Goal: Information Seeking & Learning: Learn about a topic

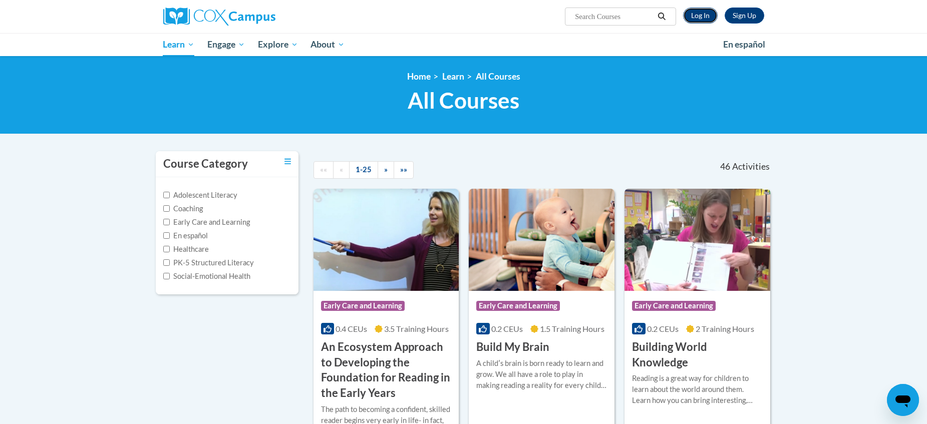
click at [711, 20] on link "Log In" at bounding box center [700, 16] width 35 height 16
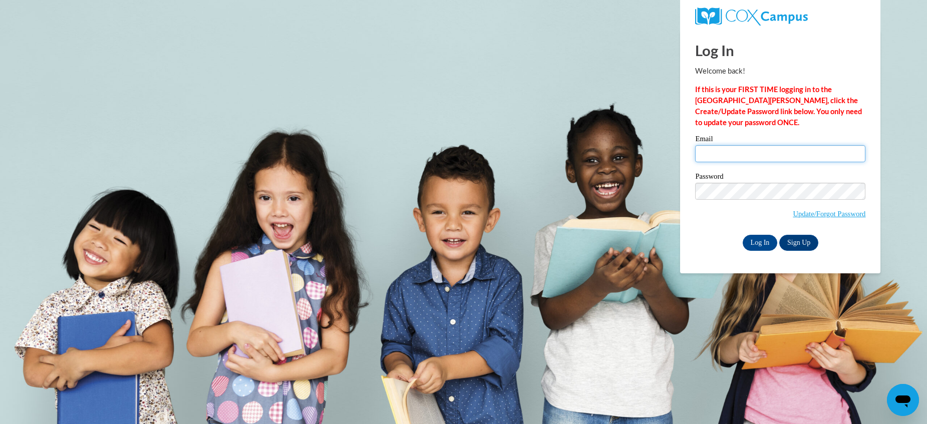
click at [725, 156] on input "Email" at bounding box center [780, 153] width 170 height 17
type input "dayna.salazar@k12.hi.us"
click at [743, 235] on input "Log In" at bounding box center [760, 243] width 35 height 16
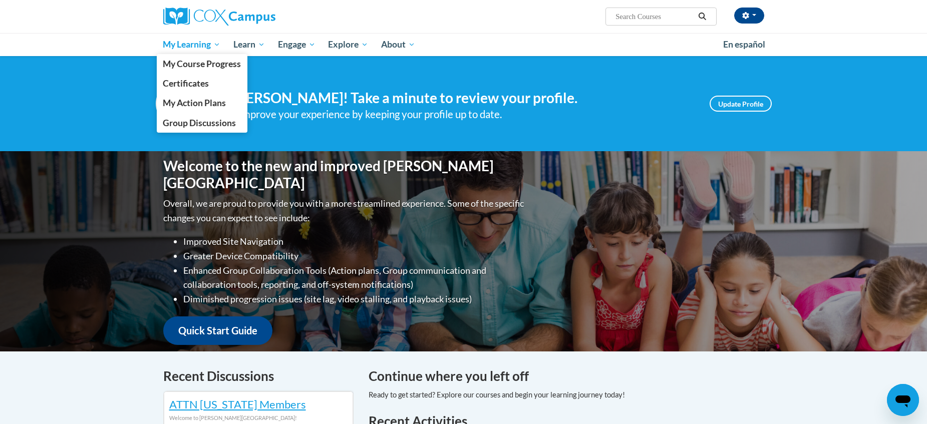
click at [196, 42] on span "My Learning" at bounding box center [192, 45] width 58 height 12
click at [198, 105] on span "My Action Plans" at bounding box center [194, 103] width 63 height 11
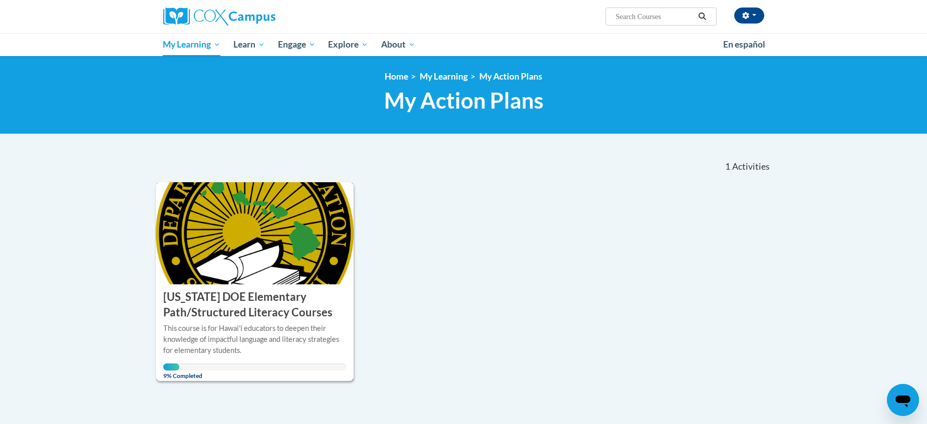
click at [270, 266] on img at bounding box center [255, 233] width 198 height 102
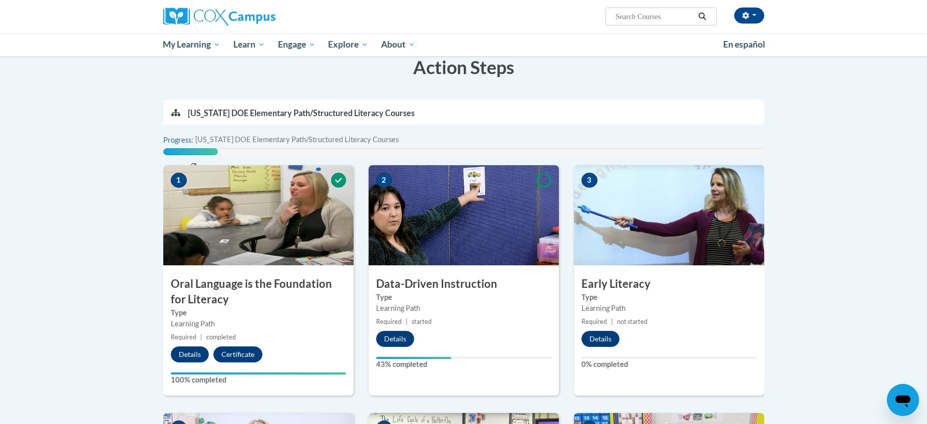
scroll to position [189, 0]
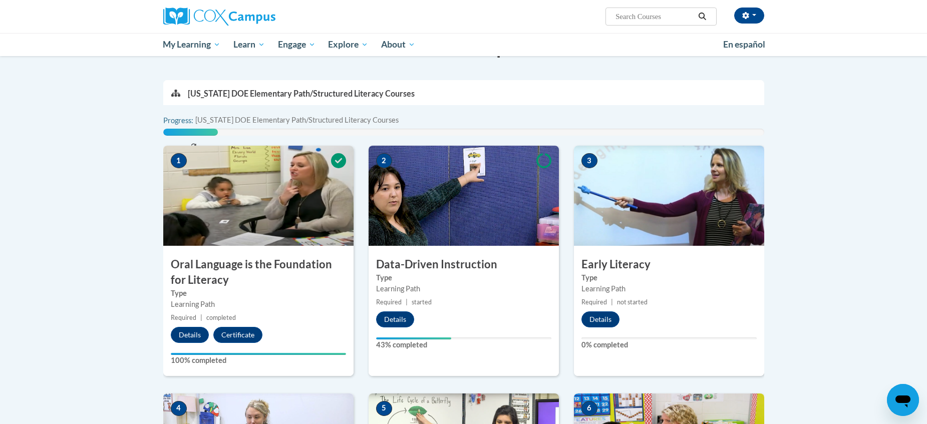
click at [427, 190] on img at bounding box center [464, 196] width 190 height 100
click at [392, 311] on div "2 Data-Driven Instruction Type Learning Path Required | started Details 43% com…" at bounding box center [464, 261] width 190 height 230
click at [391, 321] on button "Details" at bounding box center [395, 320] width 38 height 16
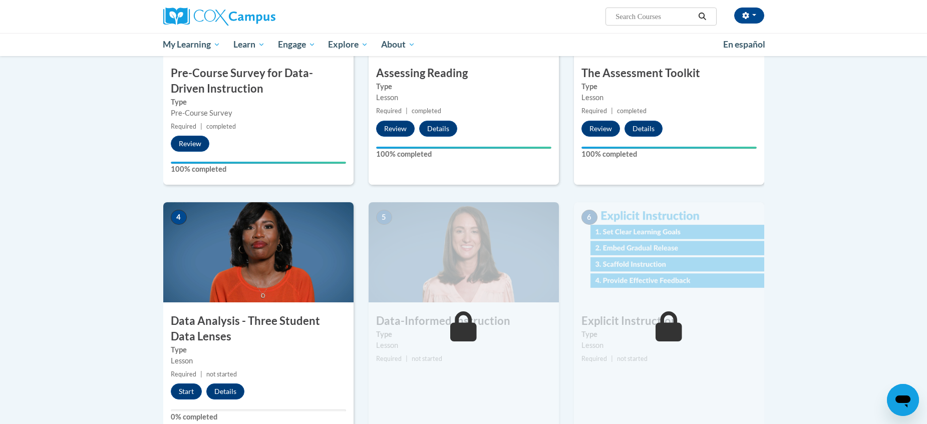
scroll to position [309, 0]
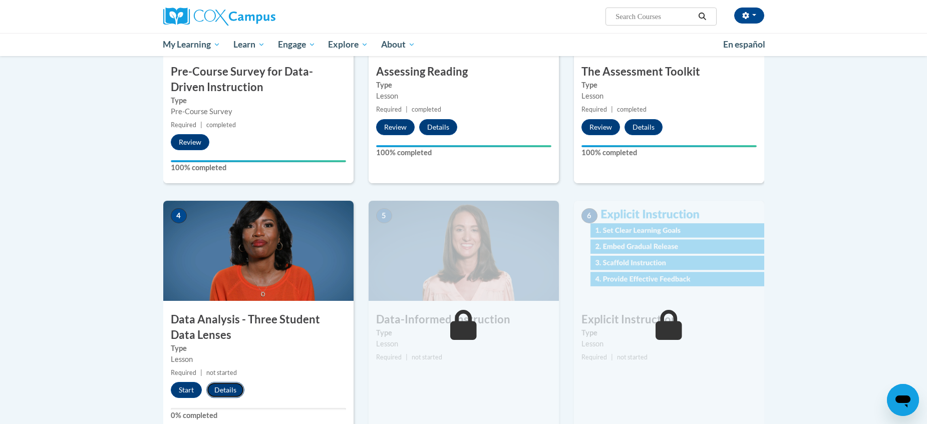
click at [221, 389] on button "Details" at bounding box center [225, 390] width 38 height 16
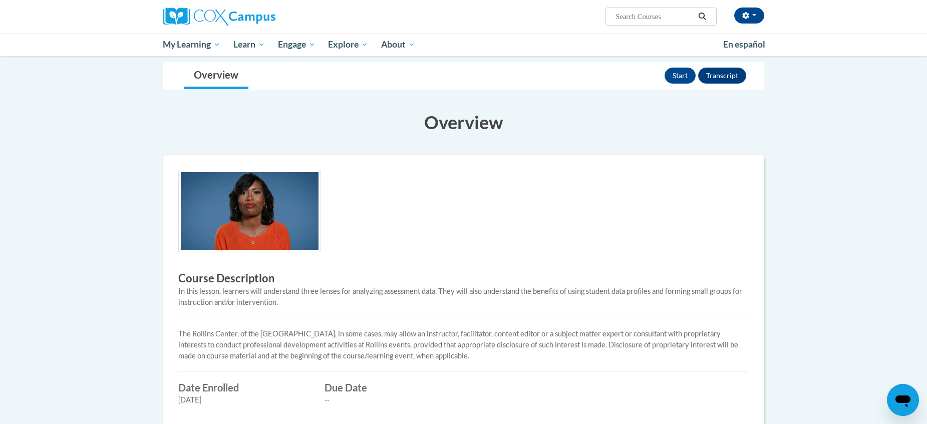
scroll to position [20, 0]
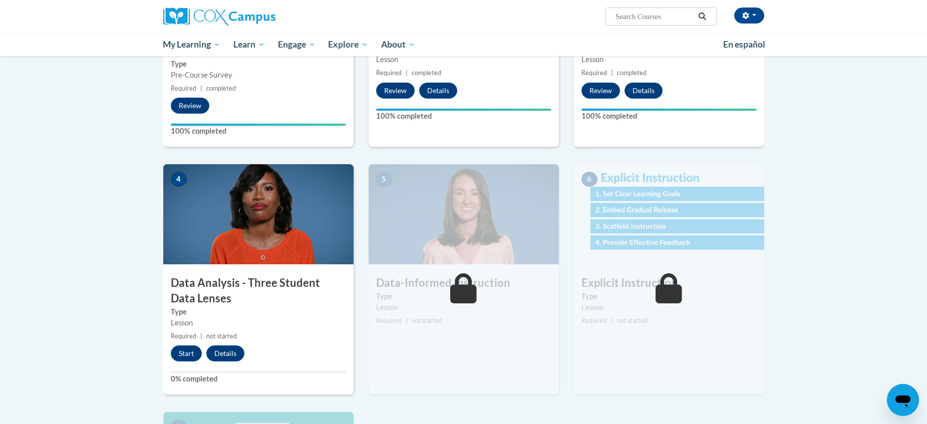
scroll to position [366, 0]
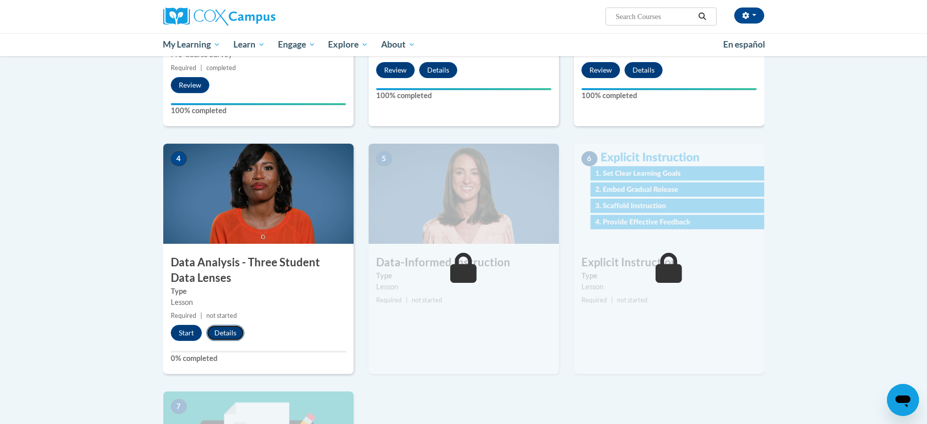
click at [225, 331] on button "Details" at bounding box center [225, 333] width 38 height 16
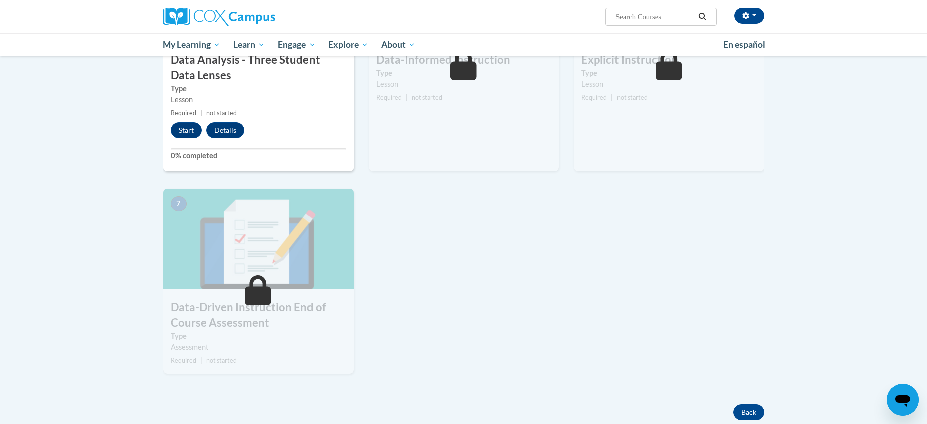
scroll to position [497, 0]
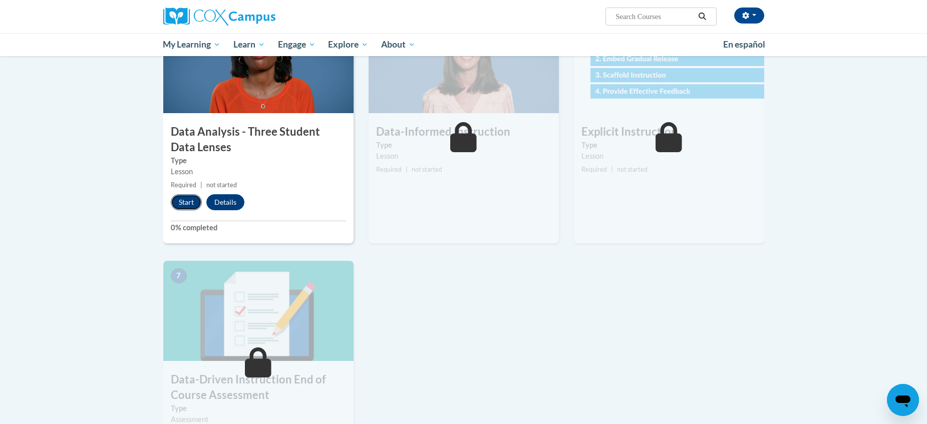
click at [179, 205] on button "Start" at bounding box center [186, 202] width 31 height 16
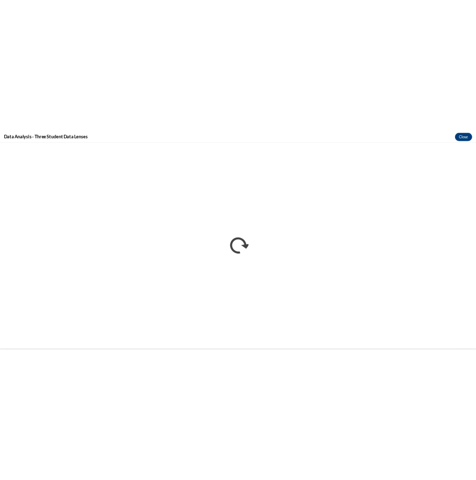
scroll to position [0, 0]
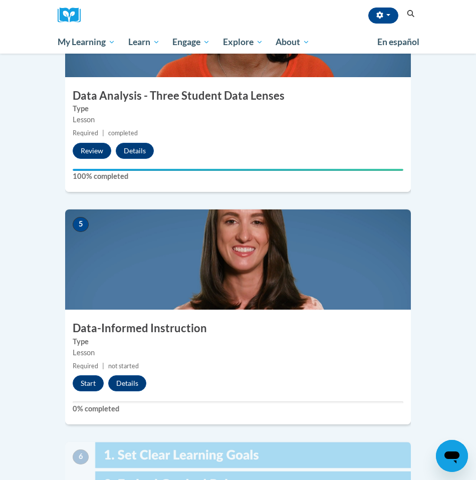
scroll to position [1059, 0]
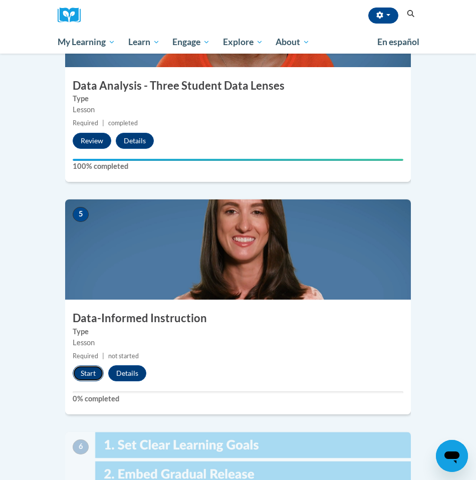
click at [84, 365] on button "Start" at bounding box center [88, 373] width 31 height 16
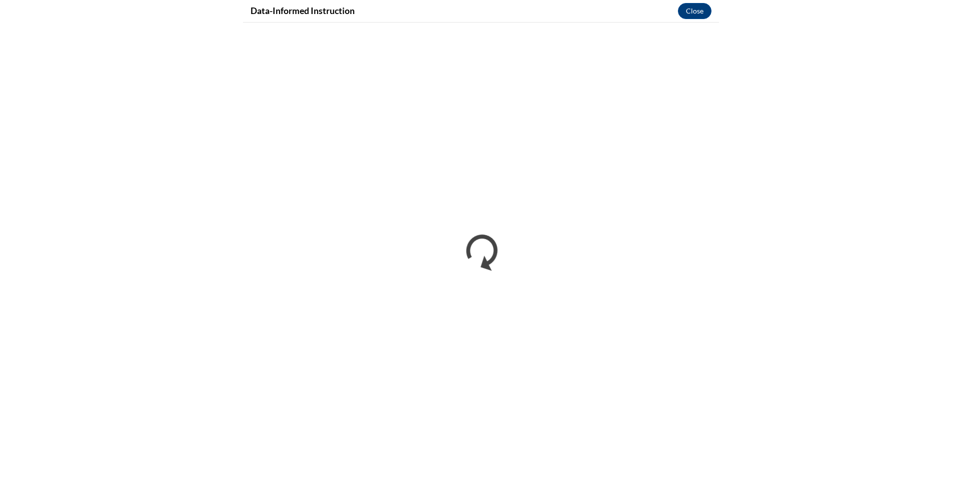
scroll to position [734, 0]
